Goal: Transaction & Acquisition: Purchase product/service

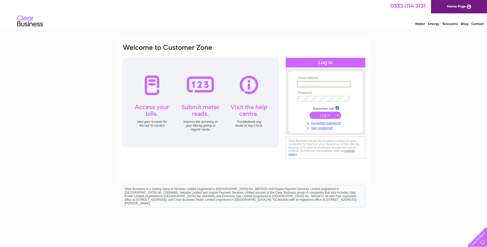
click at [314, 82] on input "text" at bounding box center [323, 84] width 53 height 6
click at [346, 84] on input "text" at bounding box center [323, 84] width 53 height 6
type input "marisafleming080888@gmail.com"
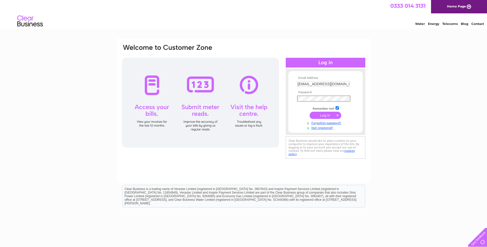
click at [310, 112] on input "submit" at bounding box center [326, 115] width 32 height 7
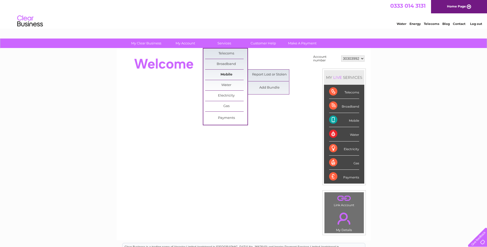
click at [226, 75] on link "Mobile" at bounding box center [226, 75] width 42 height 10
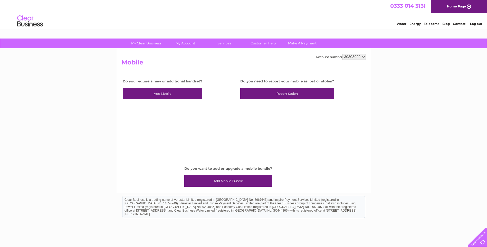
click at [229, 181] on link "Add Mobile Bundle" at bounding box center [228, 181] width 88 height 12
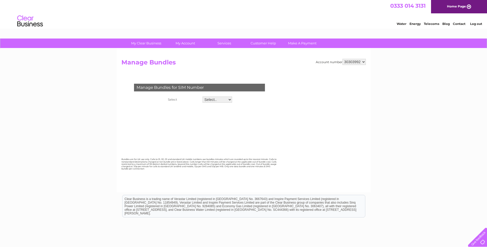
click at [220, 99] on select "Select.. 07541201150" at bounding box center [218, 100] width 30 height 6
select select "126095"
click at [202, 97] on select "Select.. 07541201150" at bounding box center [217, 100] width 30 height 7
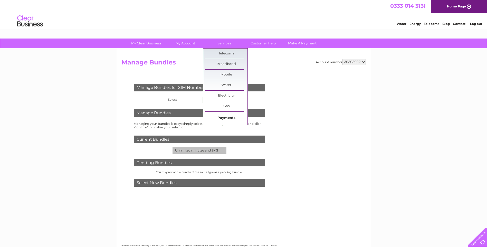
click at [228, 117] on link "Payments" at bounding box center [226, 118] width 42 height 10
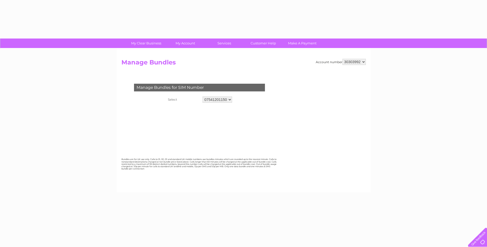
select select "126095"
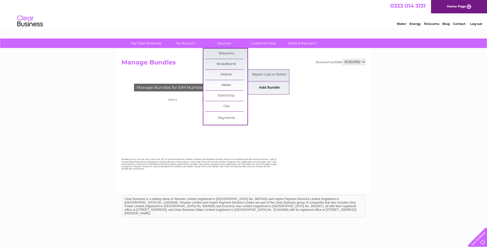
click at [271, 88] on link "Add Bundle" at bounding box center [269, 88] width 42 height 10
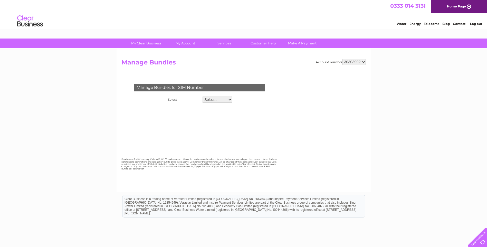
click at [219, 100] on select "Select.. 07541201150" at bounding box center [218, 100] width 30 height 6
click at [202, 97] on select "Select.. 07541201150" at bounding box center [217, 100] width 30 height 7
click at [225, 101] on select "Select.. 07541201150" at bounding box center [217, 100] width 30 height 7
select select "126095"
click at [202, 97] on select "Select.. 07541201150" at bounding box center [217, 100] width 30 height 7
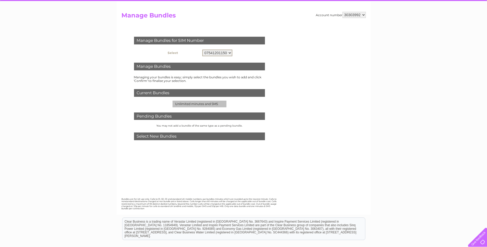
scroll to position [51, 0]
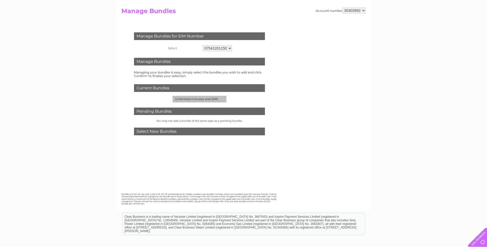
click at [197, 101] on td "Unlimited minutes and SMS" at bounding box center [200, 99] width 54 height 7
click at [204, 122] on small "You may not add a bundle of the same type as a pending bundle." at bounding box center [199, 120] width 86 height 3
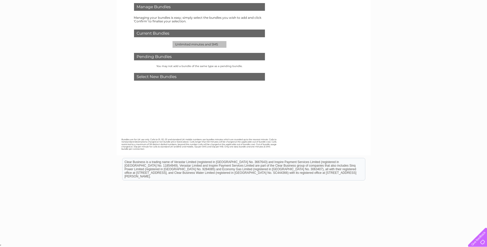
click at [155, 78] on div "Select New Bundles" at bounding box center [199, 77] width 131 height 8
click at [189, 109] on link at bounding box center [200, 106] width 156 height 39
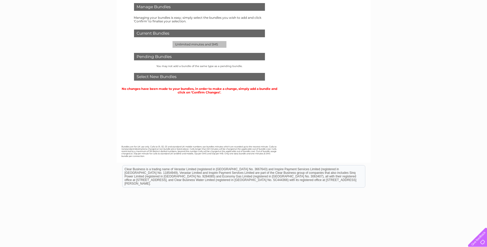
click at [189, 109] on link at bounding box center [200, 113] width 156 height 39
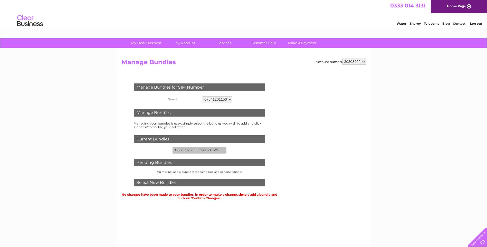
scroll to position [0, 0]
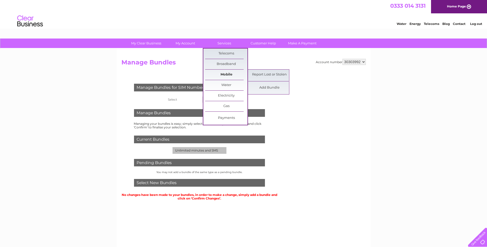
click at [229, 73] on link "Mobile" at bounding box center [226, 75] width 42 height 10
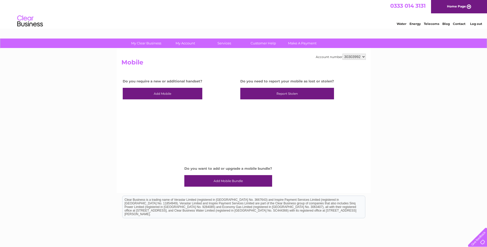
click at [167, 93] on link "Add Mobile" at bounding box center [163, 94] width 80 height 12
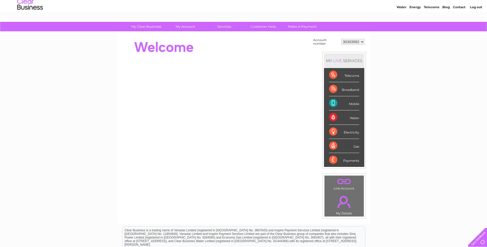
scroll to position [26, 0]
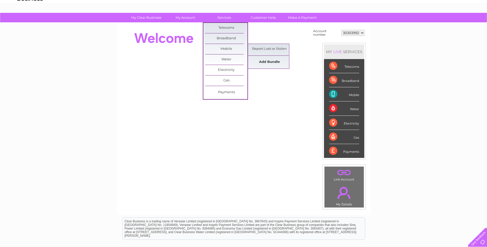
click at [267, 60] on link "Add Bundle" at bounding box center [269, 62] width 42 height 10
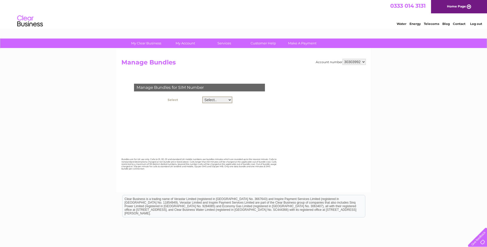
click at [228, 102] on select "Select.. 07541201150" at bounding box center [217, 100] width 30 height 7
click at [202, 97] on select "Select.. 07541201150" at bounding box center [217, 100] width 30 height 7
click at [207, 107] on div "Manage Bundles for SIM Number Select Select.. 07541201150" at bounding box center [200, 112] width 156 height 67
click at [178, 103] on th "Select" at bounding box center [183, 99] width 36 height 9
click at [352, 63] on select "30303992" at bounding box center [354, 62] width 23 height 6
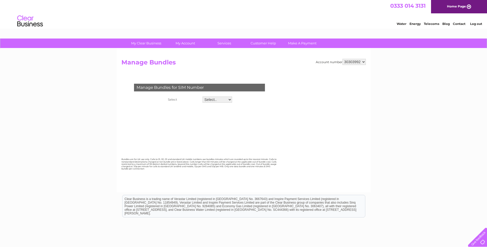
click at [352, 63] on select "30303992" at bounding box center [354, 62] width 23 height 6
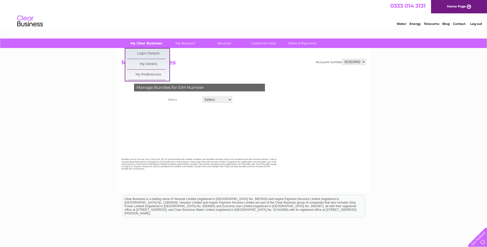
click at [146, 43] on link "My Clear Business" at bounding box center [146, 44] width 42 height 10
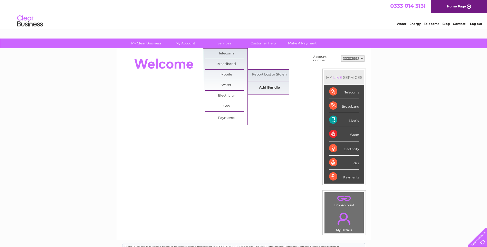
click at [271, 86] on link "Add Bundle" at bounding box center [269, 88] width 42 height 10
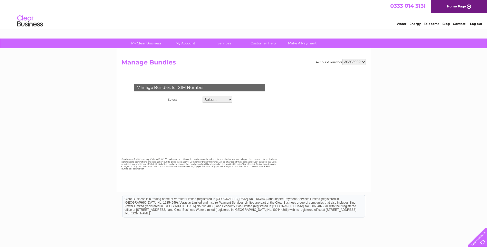
click at [217, 98] on select "Select.. 07541201150" at bounding box center [218, 100] width 30 height 6
click at [202, 97] on select "Select.. 07541201150" at bounding box center [217, 100] width 30 height 7
click at [220, 102] on select "Select.. 07541201150" at bounding box center [217, 100] width 30 height 7
select select "126095"
click at [202, 97] on select "Select.. 07541201150" at bounding box center [217, 100] width 30 height 7
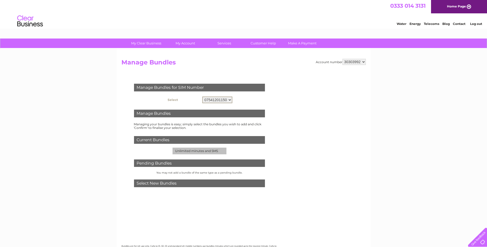
click at [216, 100] on select "Select.. 07541201150" at bounding box center [217, 100] width 30 height 7
select select
click at [202, 97] on select "Select.. 07541201150" at bounding box center [217, 100] width 30 height 7
